Goal: Check status: Check status

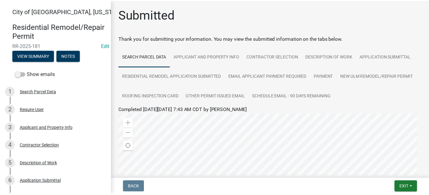
scroll to position [124, 0]
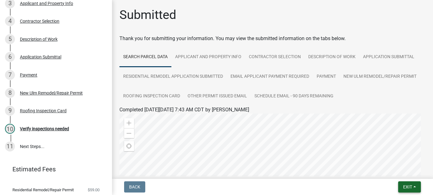
click at [404, 185] on span "Exit" at bounding box center [407, 187] width 9 height 5
click at [389, 176] on button "Save & Exit" at bounding box center [396, 170] width 50 height 15
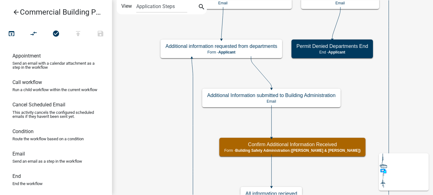
click at [16, 12] on icon "arrow_back" at bounding box center [15, 12] width 7 height 9
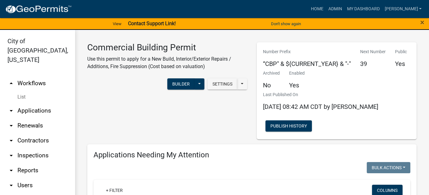
click at [25, 103] on link "arrow_drop_down Applications" at bounding box center [37, 110] width 75 height 15
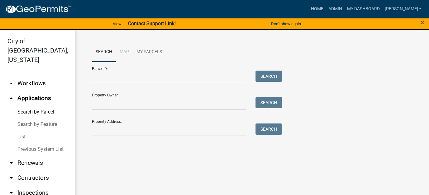
click at [21, 131] on link "List" at bounding box center [37, 137] width 75 height 12
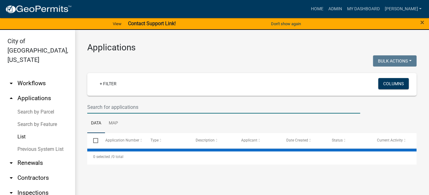
click at [105, 112] on input "text" at bounding box center [223, 107] width 273 height 13
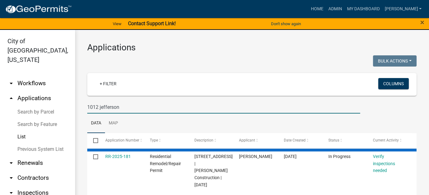
type input "1012 jefferson"
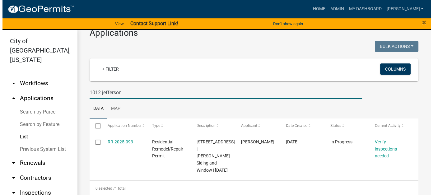
scroll to position [27, 0]
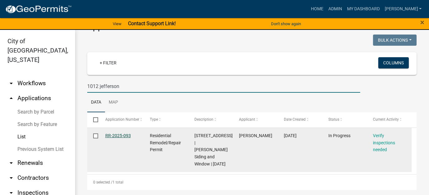
click at [120, 133] on link "RR-2025-093" at bounding box center [118, 135] width 26 height 5
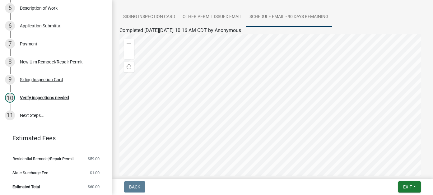
scroll to position [31, 0]
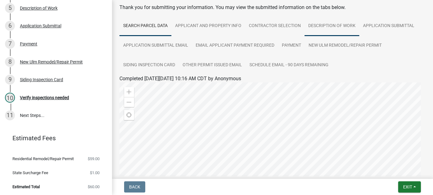
click at [319, 26] on link "Description of Work" at bounding box center [332, 26] width 55 height 20
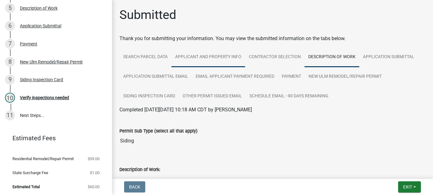
click at [218, 59] on link "Applicant and Property Info" at bounding box center [208, 57] width 74 height 20
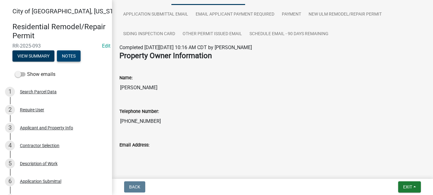
click at [66, 56] on button "Notes" at bounding box center [69, 55] width 24 height 11
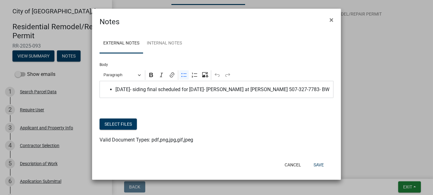
click at [308, 89] on span "[DATE]- siding final scheduled for [DATE]- [PERSON_NAME] at [PERSON_NAME] 507-3…" at bounding box center [222, 89] width 215 height 7
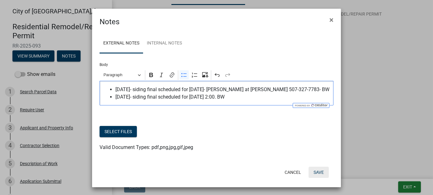
click at [323, 169] on button "Save" at bounding box center [319, 172] width 20 height 11
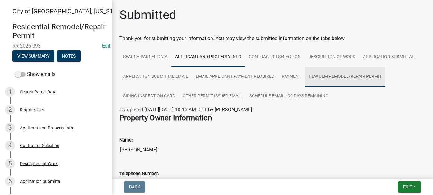
click at [324, 79] on link "New Ulm Remodel/Repair Permit" at bounding box center [345, 77] width 81 height 20
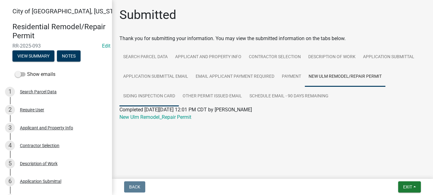
click at [147, 94] on link "Siding Inspection Card" at bounding box center [149, 97] width 59 height 20
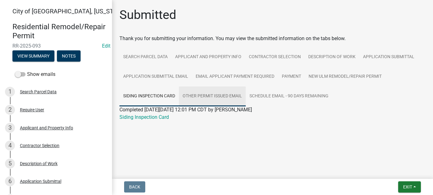
click at [197, 97] on link "Other Permit Issued Email" at bounding box center [212, 97] width 67 height 20
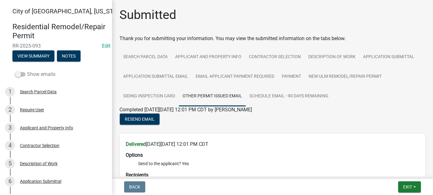
click at [23, 74] on span at bounding box center [20, 74] width 11 height 4
click at [27, 71] on input "Show emails" at bounding box center [27, 71] width 0 height 0
click at [39, 58] on button "View Summary" at bounding box center [33, 55] width 42 height 11
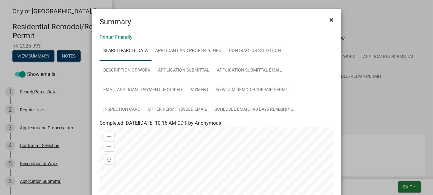
click at [330, 19] on span "×" at bounding box center [332, 20] width 4 height 9
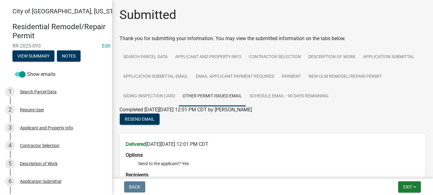
click at [69, 49] on div "Residential Remodel/Repair Permit RR-2025-093 Edit View Summary Notes" at bounding box center [56, 40] width 102 height 46
click at [69, 55] on button "Notes" at bounding box center [69, 55] width 24 height 11
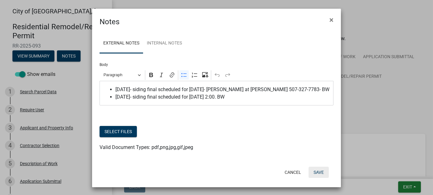
click at [312, 171] on button "Save" at bounding box center [319, 172] width 20 height 11
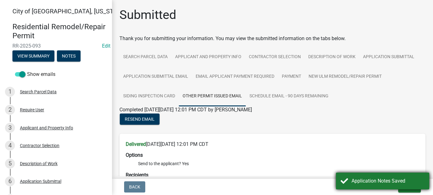
click at [387, 178] on div "Application Notes Saved" at bounding box center [388, 180] width 73 height 7
